Goal: Information Seeking & Learning: Learn about a topic

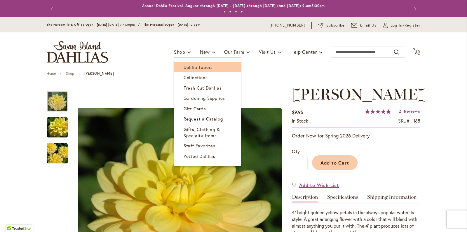
click at [184, 68] on span "Dahlia Tubers" at bounding box center [198, 67] width 29 height 6
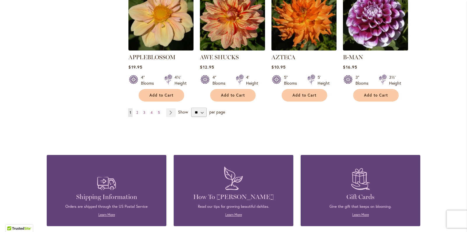
scroll to position [537, 0]
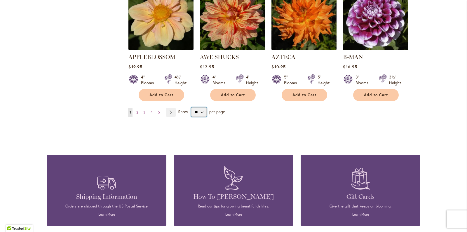
click at [199, 107] on select "** ** ** **" at bounding box center [198, 111] width 15 height 9
select select "**"
click at [191, 107] on select "** ** ** **" at bounding box center [198, 111] width 15 height 9
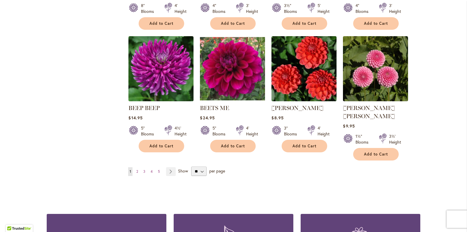
scroll to position [1005, 0]
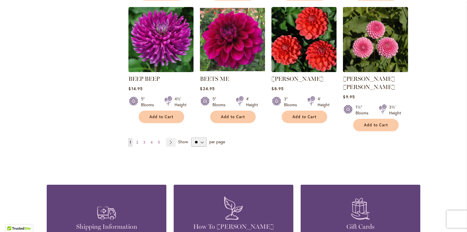
click at [136, 140] on span "2" at bounding box center [137, 142] width 2 height 4
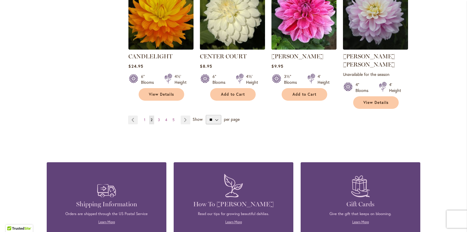
scroll to position [1028, 0]
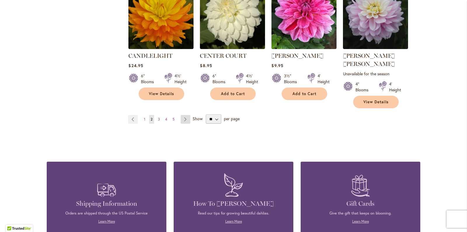
click at [182, 115] on link "Page Next" at bounding box center [186, 119] width 10 height 9
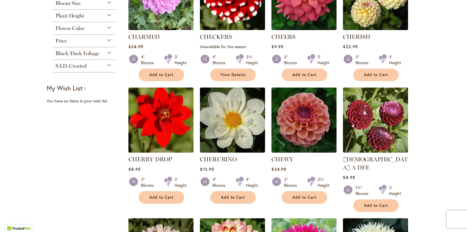
scroll to position [88, 0]
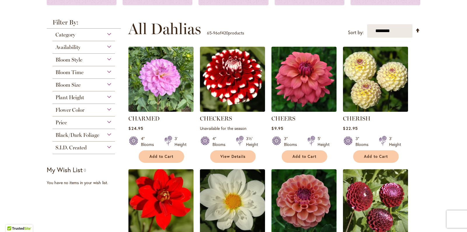
click at [107, 72] on div "Bloom Time" at bounding box center [84, 70] width 62 height 9
click at [106, 96] on div "Plant Height" at bounding box center [84, 95] width 62 height 9
click at [65, 96] on span "Plant Height" at bounding box center [69, 97] width 29 height 6
click at [105, 96] on div "Plant Height" at bounding box center [84, 95] width 62 height 9
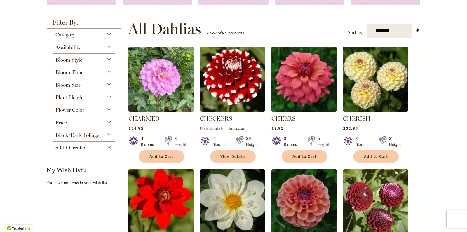
click at [105, 96] on div "Plant Height" at bounding box center [84, 95] width 62 height 9
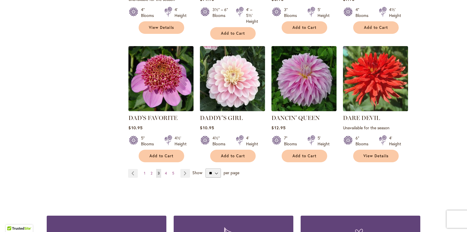
scroll to position [1022, 0]
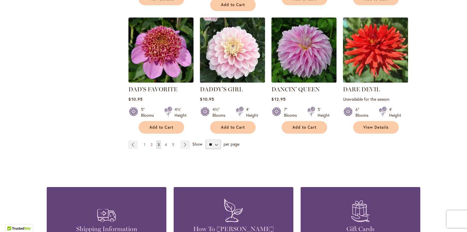
click at [165, 142] on span "4" at bounding box center [166, 144] width 2 height 4
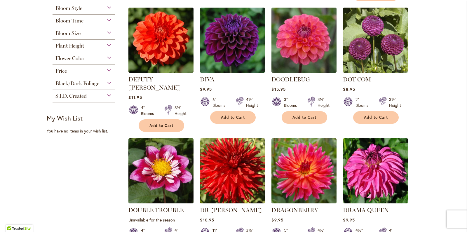
scroll to position [243, 0]
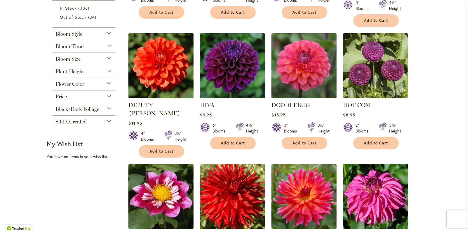
click at [104, 71] on div "Plant Height" at bounding box center [84, 69] width 62 height 9
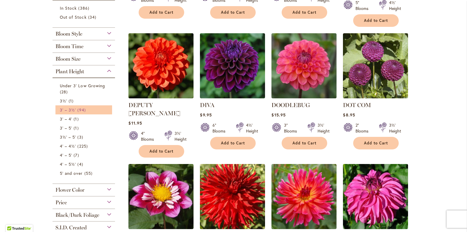
click at [69, 112] on span "3' – 3½'" at bounding box center [68, 110] width 16 height 6
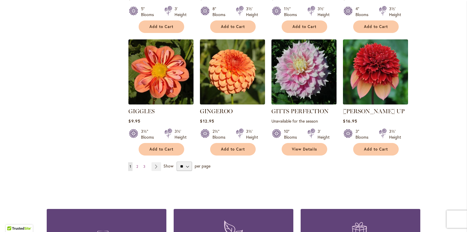
scroll to position [987, 0]
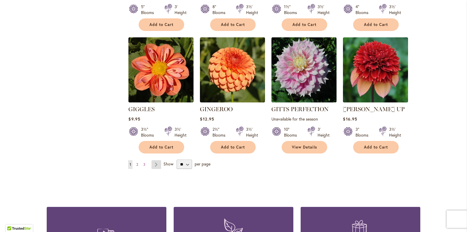
click at [153, 160] on link "Page Next" at bounding box center [157, 164] width 10 height 9
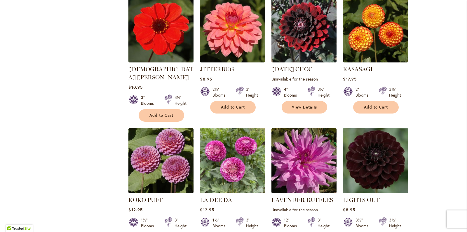
scroll to position [496, 0]
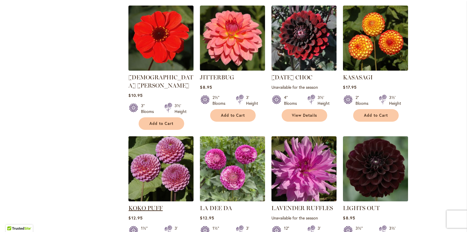
click at [150, 205] on link "KOKO PUFF" at bounding box center [145, 208] width 34 height 7
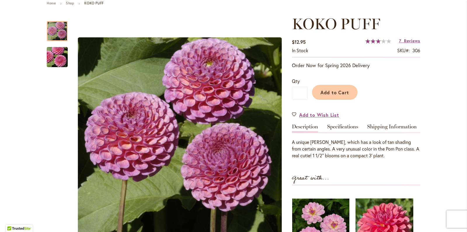
scroll to position [69, 0]
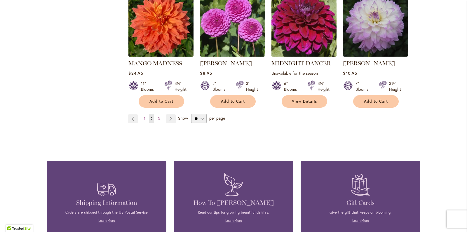
scroll to position [1033, 0]
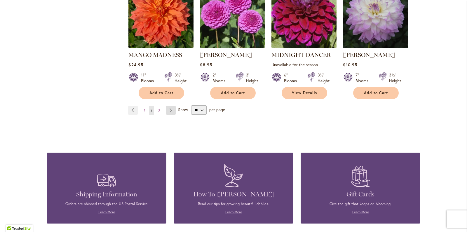
click at [170, 106] on link "Page Next" at bounding box center [171, 110] width 10 height 9
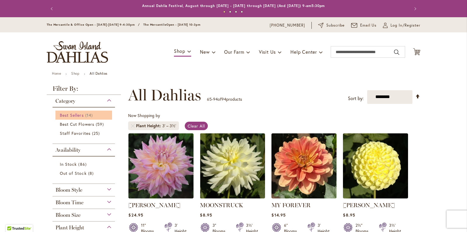
click at [67, 113] on span "Best Sellers" at bounding box center [72, 115] width 24 height 6
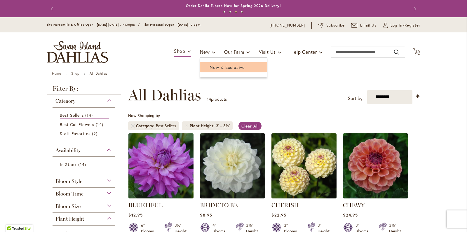
click at [211, 65] on span "New & Exclusive" at bounding box center [227, 67] width 35 height 6
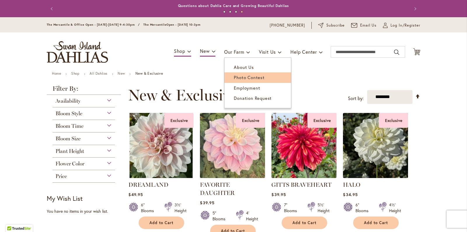
click at [235, 75] on span "Photo Contest" at bounding box center [249, 77] width 31 height 6
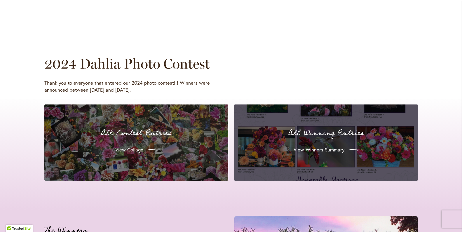
scroll to position [526, 0]
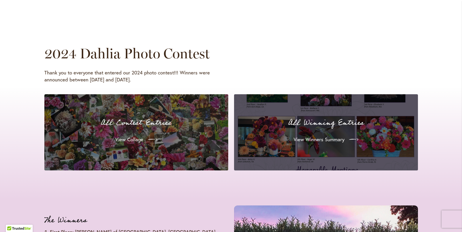
click at [190, 134] on div "View Collage" at bounding box center [136, 139] width 170 height 16
click at [131, 135] on link "View Collage" at bounding box center [136, 139] width 53 height 16
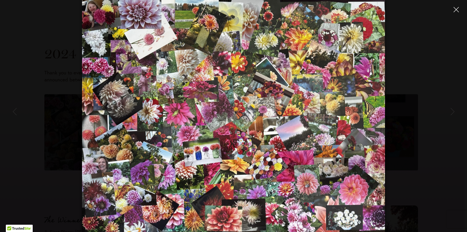
click at [456, 9] on icon "Close" at bounding box center [456, 9] width 5 height 5
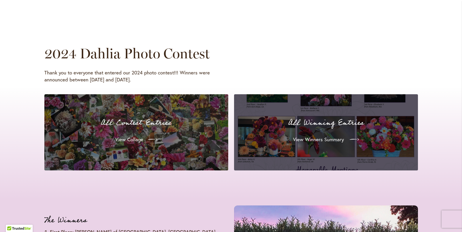
click at [323, 139] on span "View Winners Summary" at bounding box center [318, 139] width 51 height 7
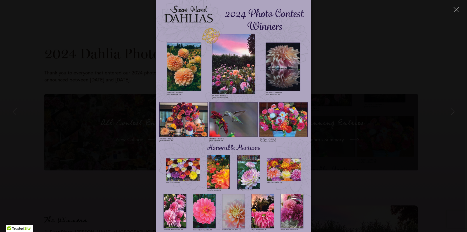
click at [281, 81] on img at bounding box center [233, 116] width 155 height 232
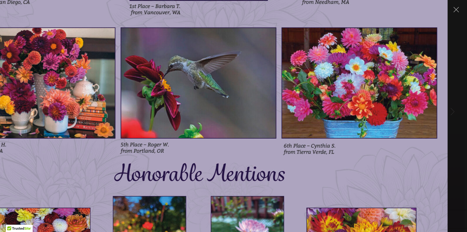
drag, startPoint x: 326, startPoint y: 47, endPoint x: 294, endPoint y: -30, distance: 83.5
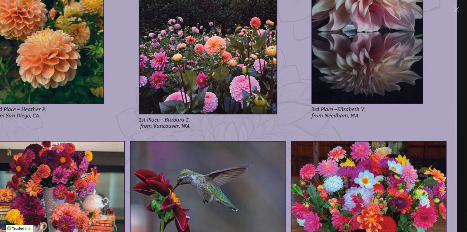
drag, startPoint x: 300, startPoint y: 118, endPoint x: 297, endPoint y: 84, distance: 33.7
click at [298, 85] on img at bounding box center [208, 184] width 498 height 747
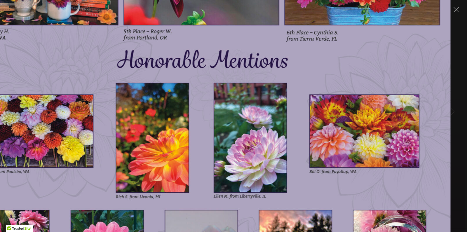
drag, startPoint x: 307, startPoint y: 192, endPoint x: 305, endPoint y: -29, distance: 220.5
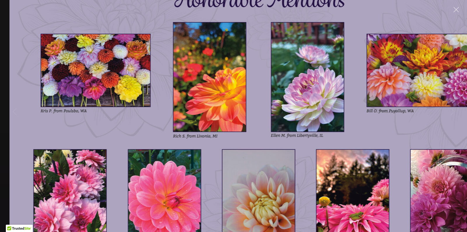
drag, startPoint x: 347, startPoint y: 125, endPoint x: 411, endPoint y: 60, distance: 91.9
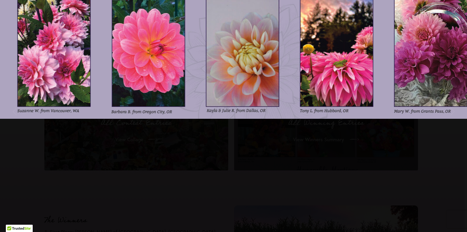
drag, startPoint x: 359, startPoint y: 160, endPoint x: 341, endPoint y: -30, distance: 191.0
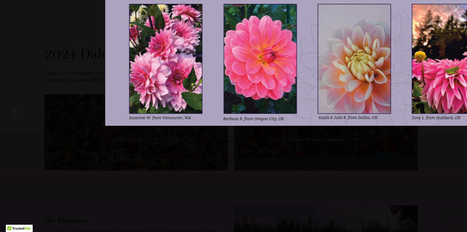
click at [456, 10] on icon "Close" at bounding box center [456, 9] width 5 height 5
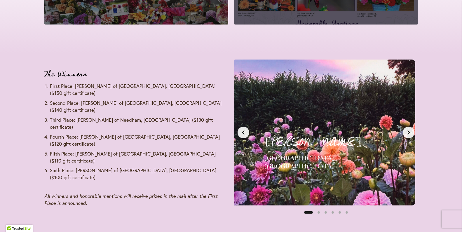
scroll to position [0, 0]
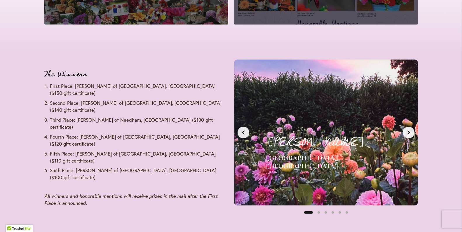
drag, startPoint x: 360, startPoint y: 138, endPoint x: 369, endPoint y: 125, distance: 15.6
click at [369, 125] on div "Barbara T. Vancouver, WA First Place - $150 Gift Certificate" at bounding box center [326, 132] width 158 height 120
click at [407, 129] on button "Next slide" at bounding box center [409, 133] width 12 height 12
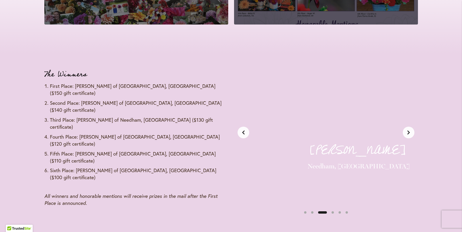
scroll to position [0, 385]
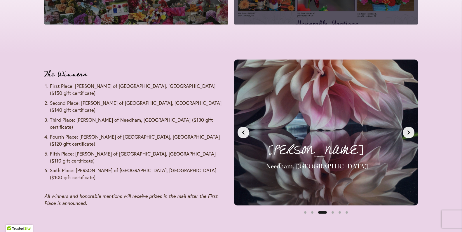
click at [407, 129] on button "Next slide" at bounding box center [409, 133] width 12 height 12
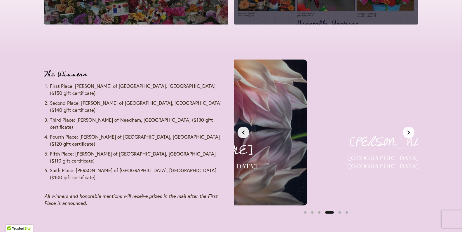
scroll to position [0, 578]
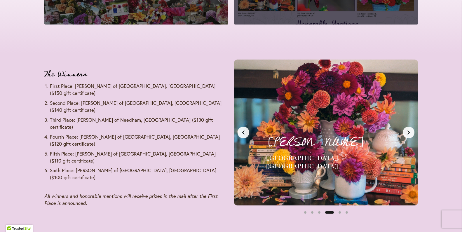
click at [407, 129] on button "Next slide" at bounding box center [409, 133] width 12 height 12
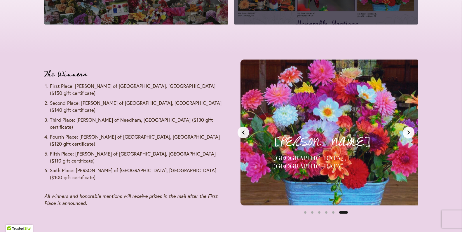
scroll to position [0, 963]
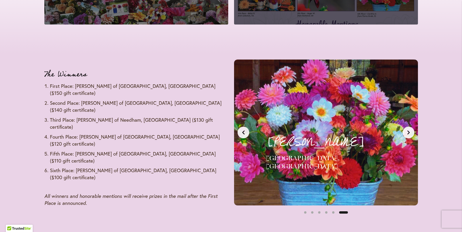
click at [407, 129] on button "Next slide" at bounding box center [409, 133] width 12 height 12
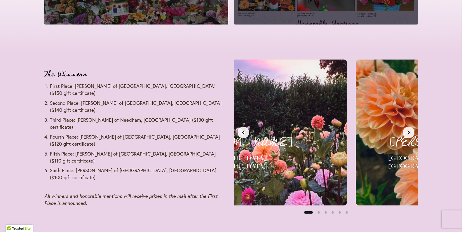
scroll to position [0, 0]
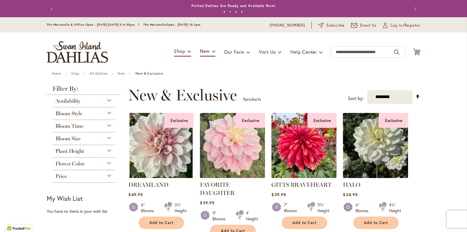
click at [411, 6] on button "Next" at bounding box center [415, 9] width 12 height 12
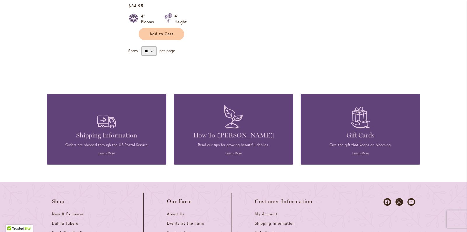
scroll to position [467, 0]
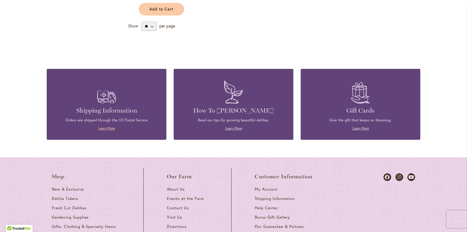
click at [102, 128] on link "Learn More" at bounding box center [106, 128] width 17 height 4
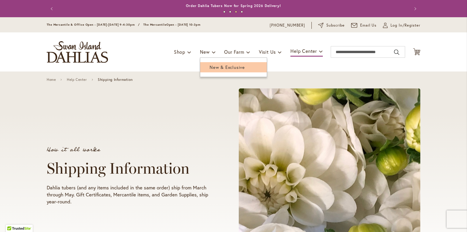
click at [215, 66] on span "New & Exclusive" at bounding box center [227, 67] width 35 height 6
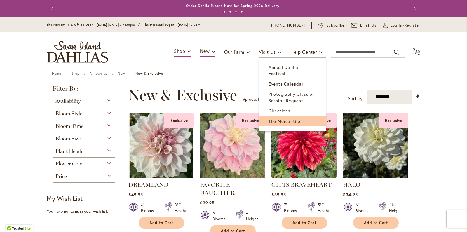
click at [272, 116] on link "The Mercantile" at bounding box center [292, 121] width 67 height 10
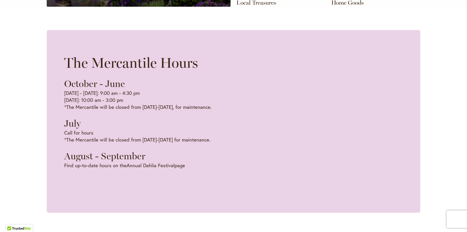
scroll to position [0, 154]
